Goal: Information Seeking & Learning: Learn about a topic

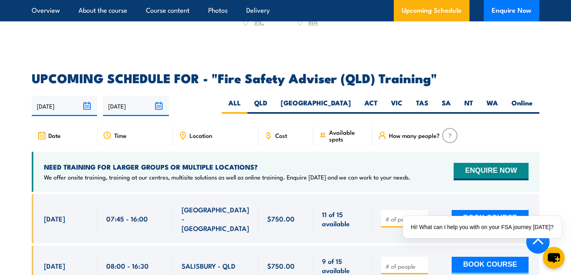
scroll to position [1241, 0]
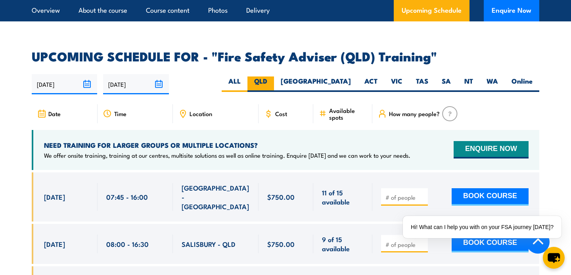
click at [274, 77] on label "QLD" at bounding box center [260, 84] width 27 height 15
click at [272, 77] on input "QLD" at bounding box center [269, 79] width 5 height 5
radio input "true"
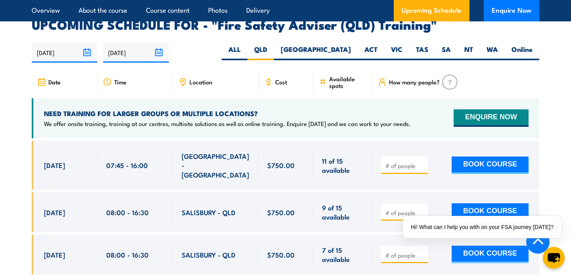
scroll to position [1277, 0]
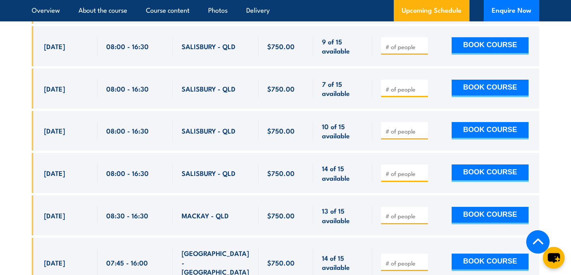
scroll to position [1442, 0]
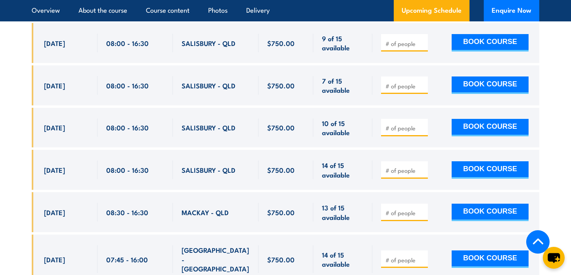
click at [403, 167] on input "number" at bounding box center [405, 171] width 40 height 8
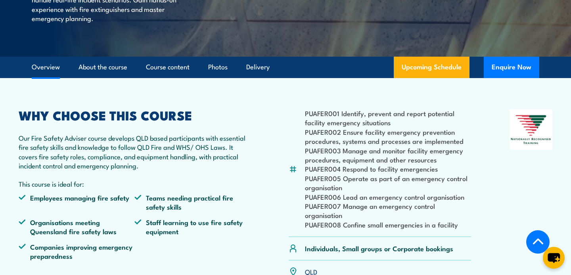
scroll to position [171, 0]
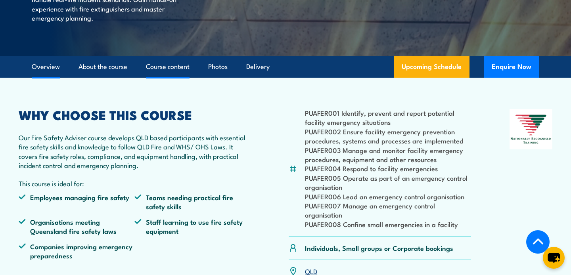
click at [154, 66] on link "Course content" at bounding box center [168, 66] width 44 height 21
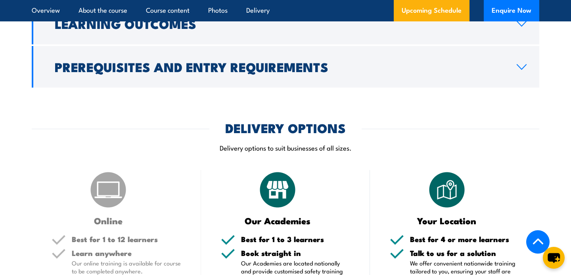
scroll to position [852, 0]
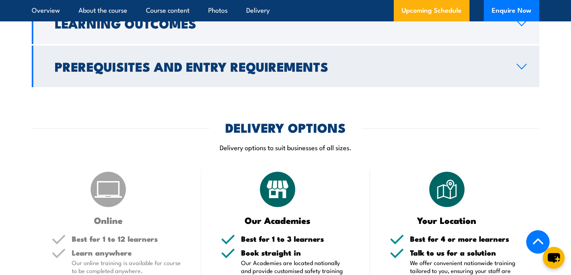
click at [142, 76] on link "Prerequisites and Entry Requirements" at bounding box center [286, 67] width 508 height 42
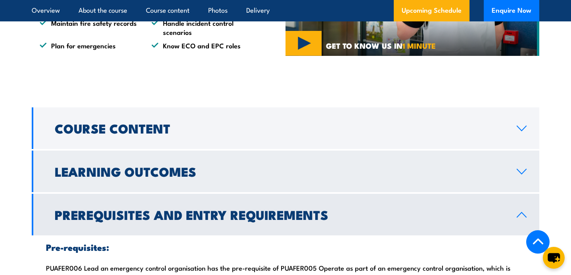
scroll to position [615, 0]
